Goal: Task Accomplishment & Management: Manage account settings

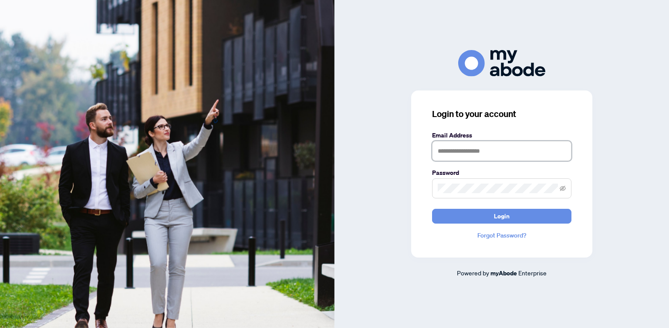
click at [482, 147] on input "text" at bounding box center [501, 151] width 139 height 20
type input "**********"
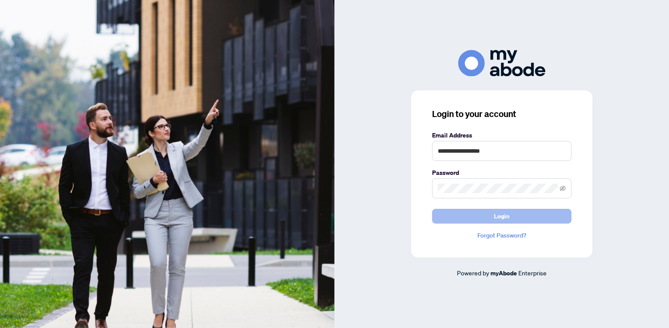
click at [484, 215] on button "Login" at bounding box center [501, 216] width 139 height 15
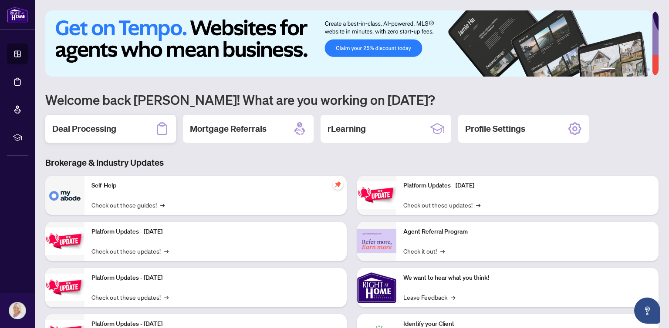
click at [110, 130] on h2 "Deal Processing" at bounding box center [84, 129] width 64 height 12
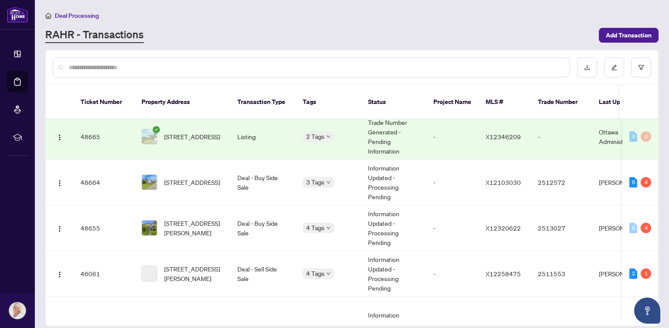
scroll to position [305, 0]
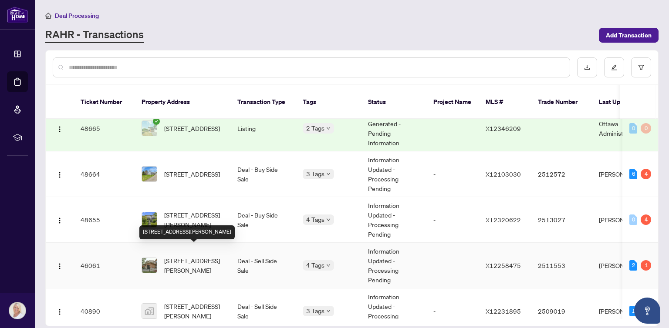
click at [187, 256] on span "184 Beatrice Dr, Ottawa, Ontario K2J 4P1, Canada" at bounding box center [193, 265] width 59 height 19
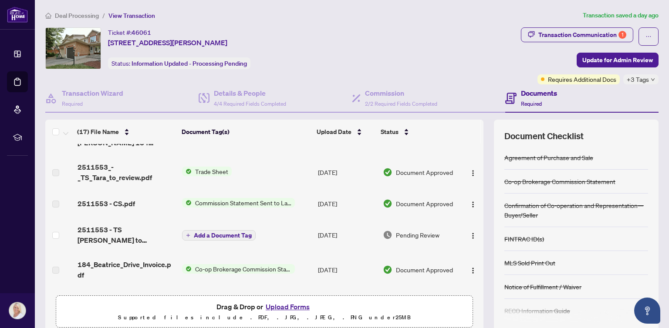
scroll to position [44, 0]
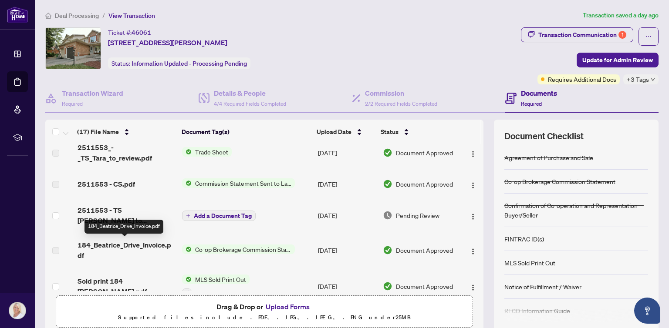
click at [84, 248] on span "184_Beatrice_Drive_Invoice.pdf" at bounding box center [127, 250] width 98 height 21
click at [111, 245] on span "184_Beatrice_Drive_Invoice.pdf" at bounding box center [127, 250] width 98 height 21
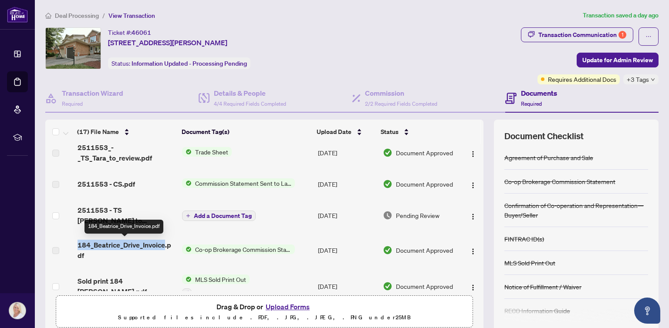
click at [111, 245] on span "184_Beatrice_Drive_Invoice.pdf" at bounding box center [127, 250] width 98 height 21
click at [150, 243] on span "184_Beatrice_Drive_Invoice.pdf" at bounding box center [127, 250] width 98 height 21
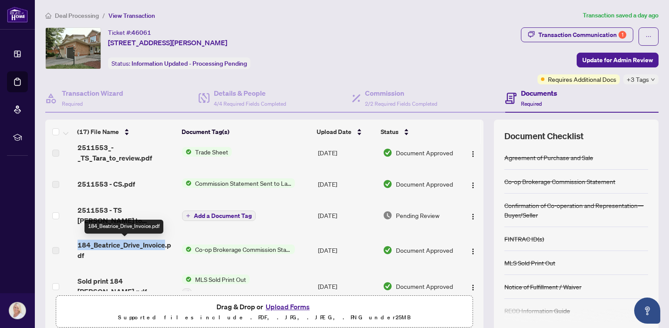
click at [150, 243] on span "184_Beatrice_Drive_Invoice.pdf" at bounding box center [127, 250] width 98 height 21
click at [206, 245] on span "Co-op Brokerage Commission Statement" at bounding box center [243, 250] width 103 height 10
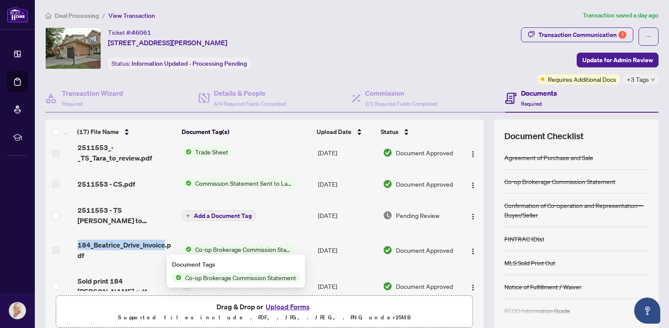
click at [206, 245] on span "Co-op Brokerage Commission Statement" at bounding box center [243, 250] width 103 height 10
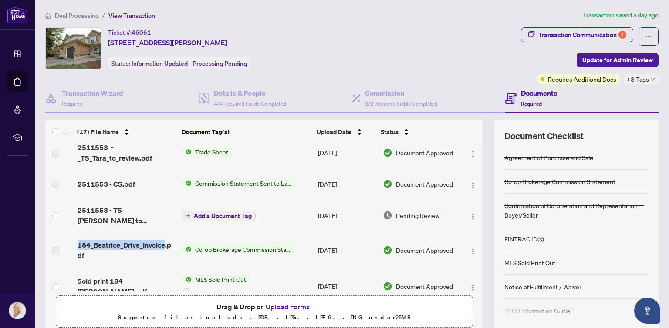
click at [206, 245] on span "Co-op Brokerage Commission Statement" at bounding box center [243, 250] width 103 height 10
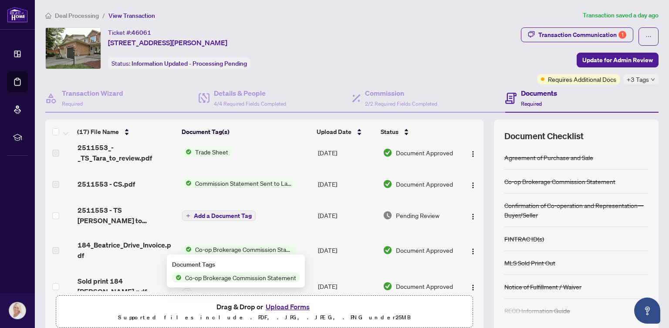
click at [210, 278] on span "Co-op Brokerage Commission Statement" at bounding box center [241, 278] width 118 height 10
click at [210, 277] on span "Co-op Brokerage Commission Statement" at bounding box center [241, 278] width 118 height 10
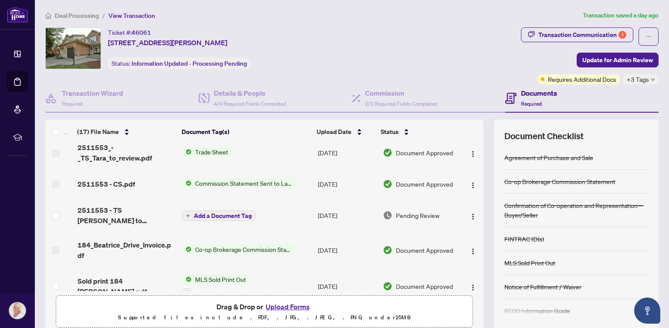
click at [248, 233] on td "Co-op Brokerage Commission Statement" at bounding box center [247, 250] width 136 height 35
click at [469, 246] on span "button" at bounding box center [472, 251] width 7 height 10
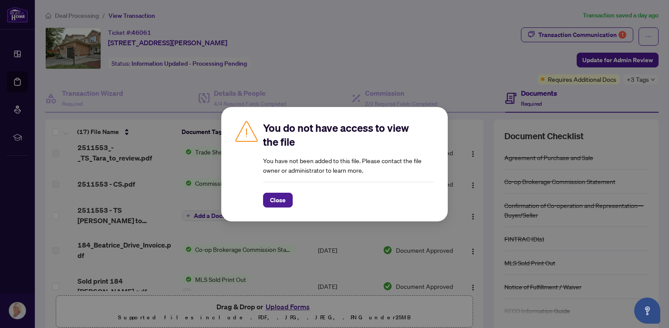
click at [273, 203] on span "Close" at bounding box center [278, 200] width 16 height 14
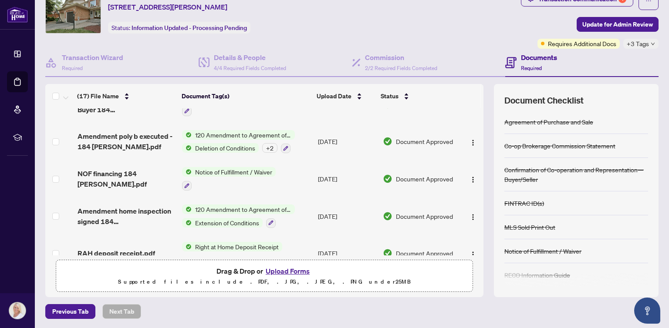
scroll to position [0, 0]
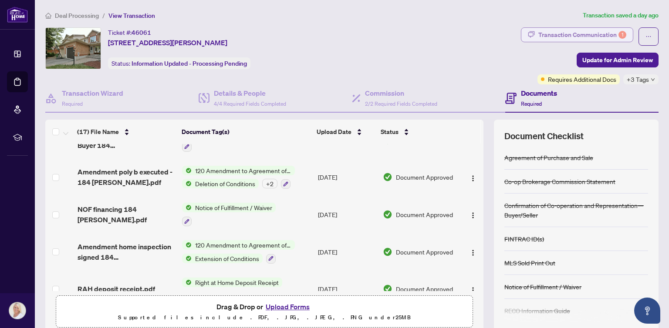
click at [538, 39] on div "Transaction Communication 1" at bounding box center [582, 35] width 88 height 14
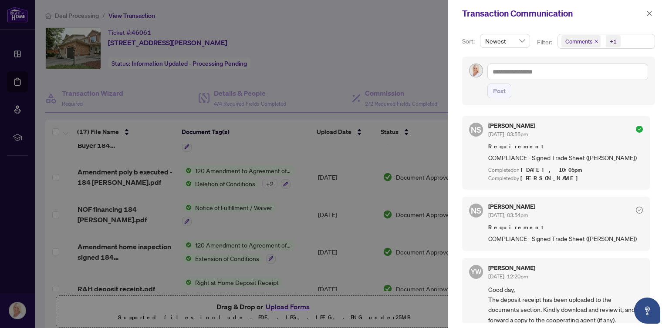
click at [380, 40] on div at bounding box center [334, 164] width 669 height 328
click at [653, 9] on button "button" at bounding box center [649, 13] width 11 height 10
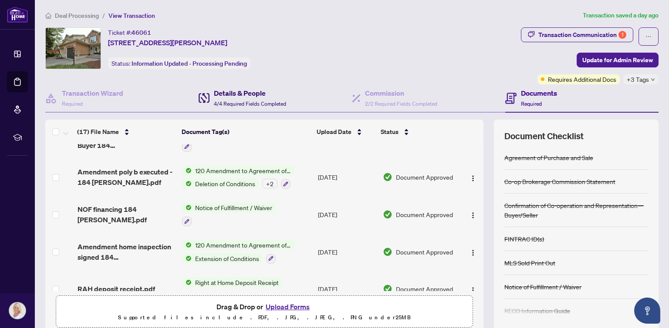
click at [239, 98] on div "Details & People 4/4 Required Fields Completed" at bounding box center [250, 98] width 72 height 20
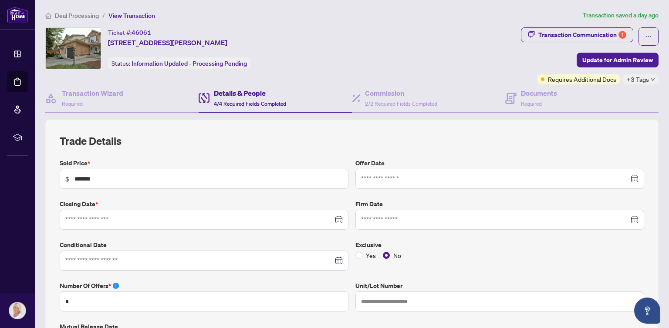
type input "**********"
